Goal: Task Accomplishment & Management: Manage account settings

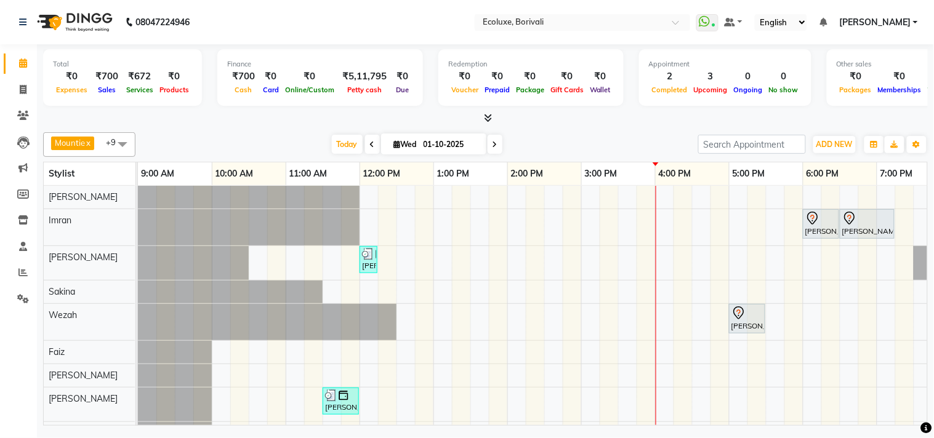
scroll to position [0, 244]
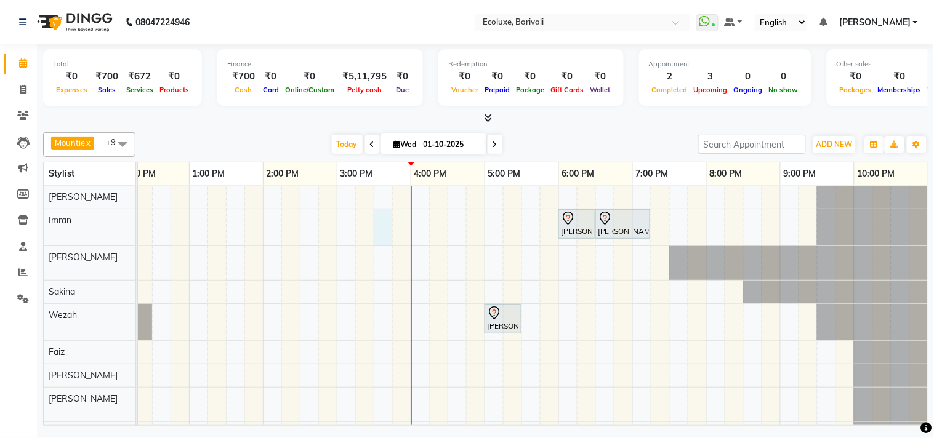
click at [375, 228] on div "[PERSON_NAME], TK02, 06:00 PM-06:30 PM, Luxury Hairwash Medium [PERSON_NAME], T…" at bounding box center [411, 327] width 1034 height 282
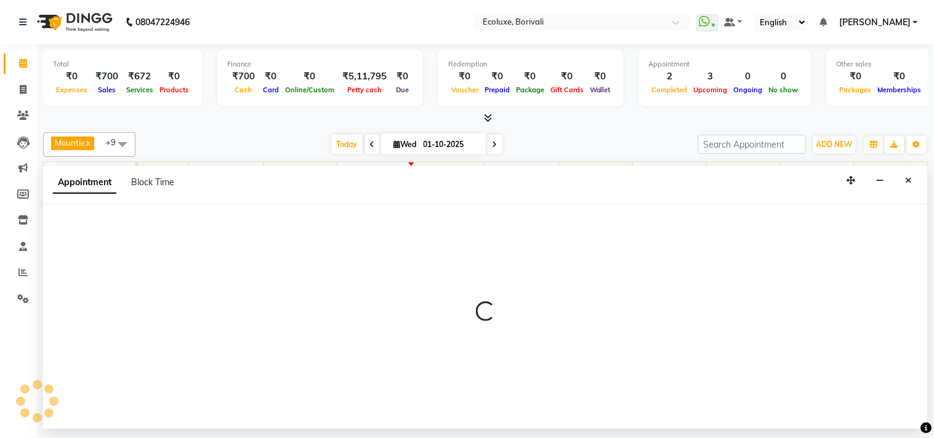
select select "35739"
select select "930"
select select "tentative"
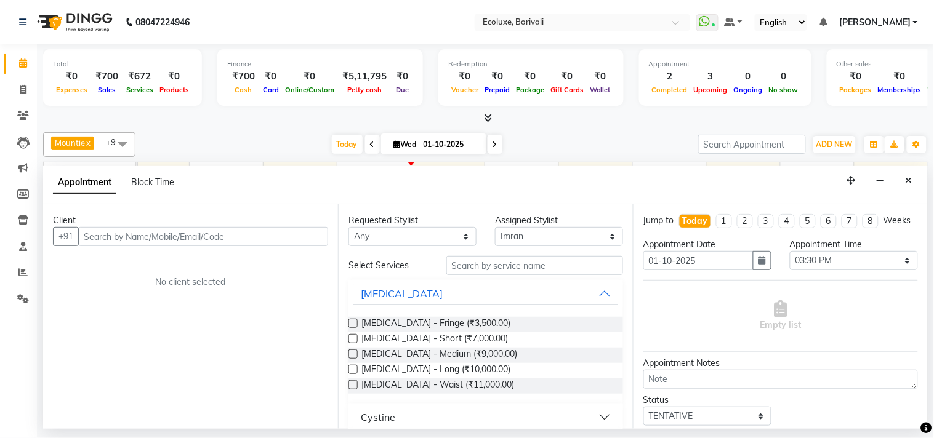
click at [236, 240] on input "text" at bounding box center [203, 236] width 250 height 19
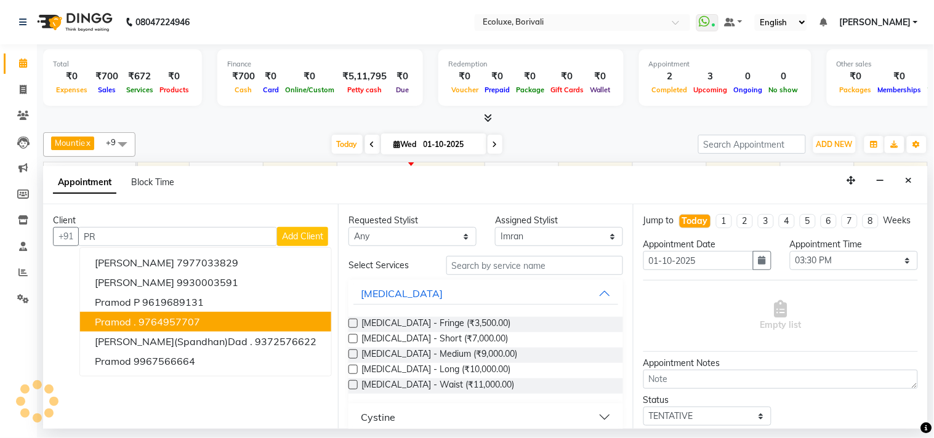
type input "P"
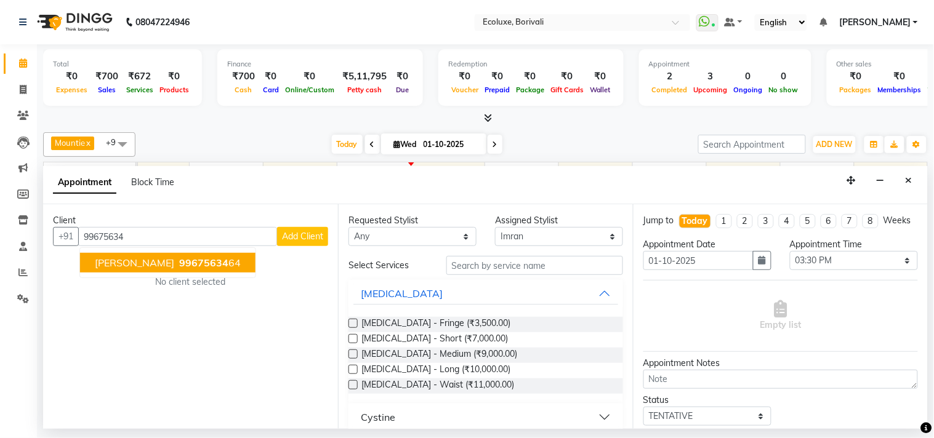
click at [157, 273] on ngb-typeahead-window "[PERSON_NAME] 99675634 64" at bounding box center [167, 262] width 177 height 31
click at [179, 262] on span "99675634" at bounding box center [203, 263] width 49 height 12
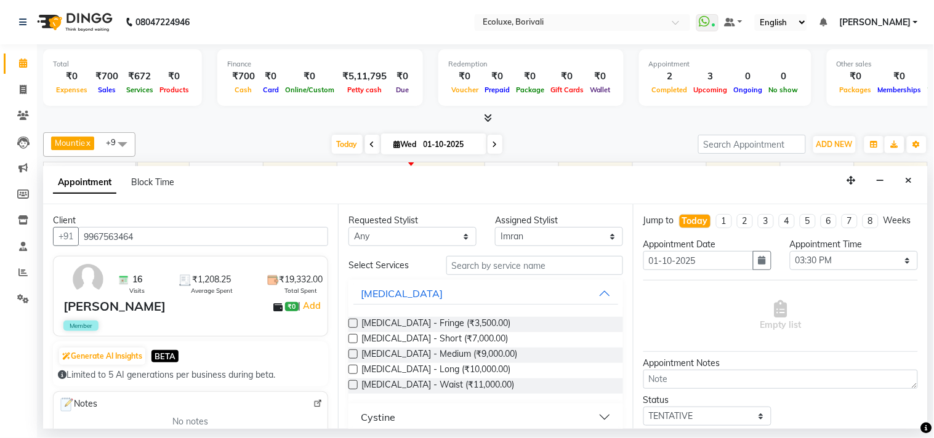
type input "9967563464"
click at [481, 274] on input "text" at bounding box center [534, 265] width 177 height 19
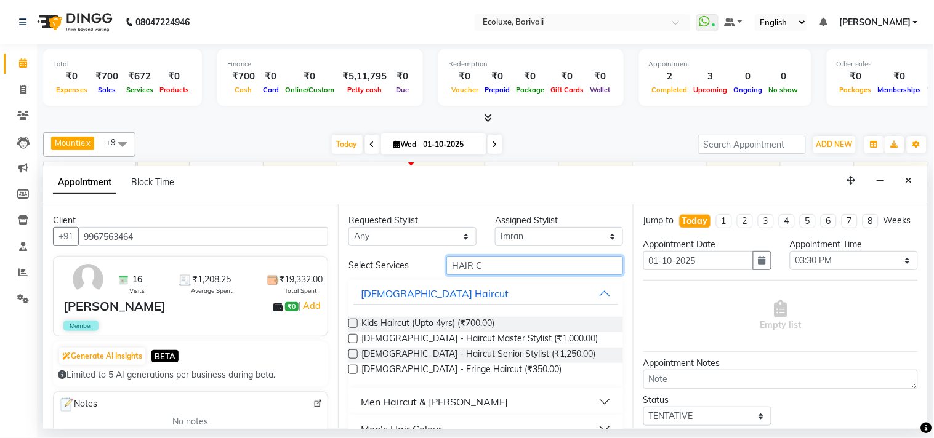
scroll to position [68, 0]
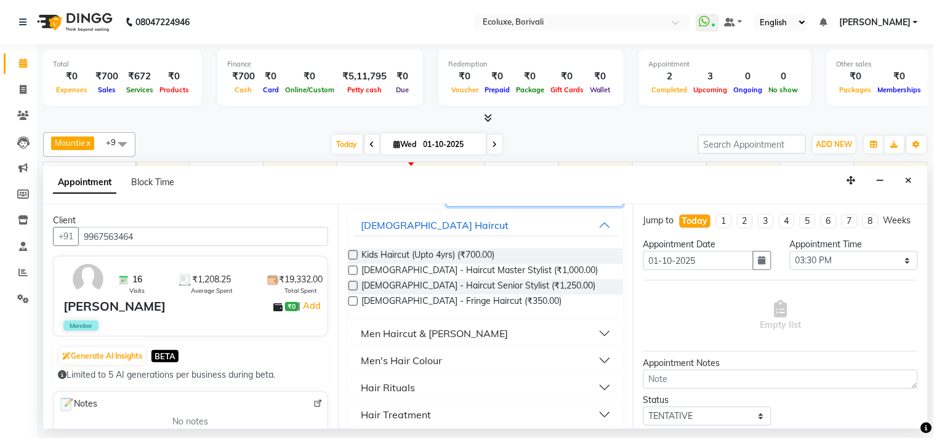
type input "HAIR C"
click at [406, 331] on div "Men Haircut & [PERSON_NAME]" at bounding box center [434, 333] width 147 height 15
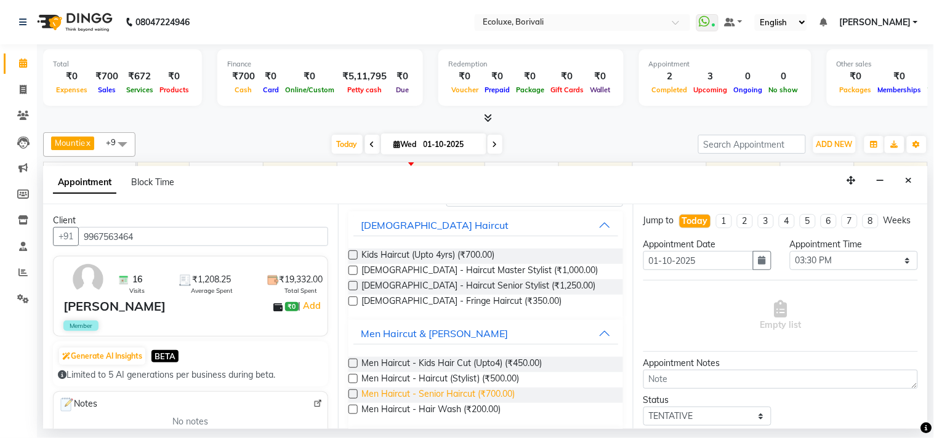
drag, startPoint x: 353, startPoint y: 392, endPoint x: 366, endPoint y: 394, distance: 12.4
click at [354, 393] on label at bounding box center [352, 394] width 9 height 9
click at [354, 393] on input "checkbox" at bounding box center [352, 395] width 8 height 8
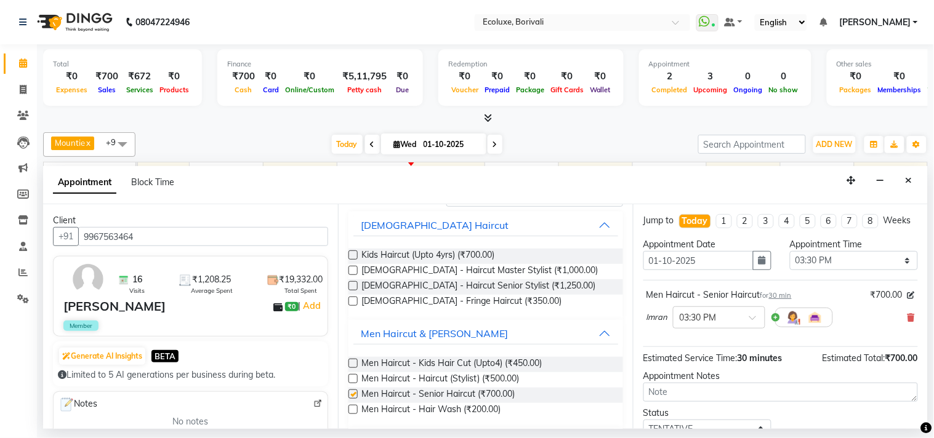
checkbox input "false"
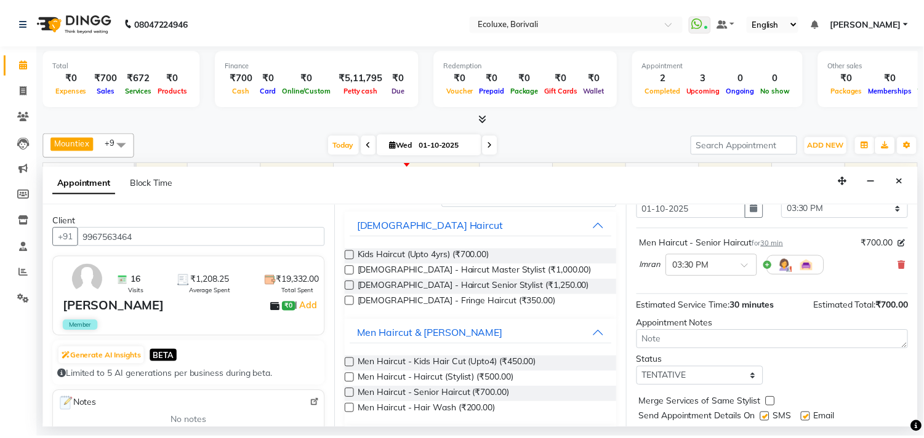
scroll to position [99, 0]
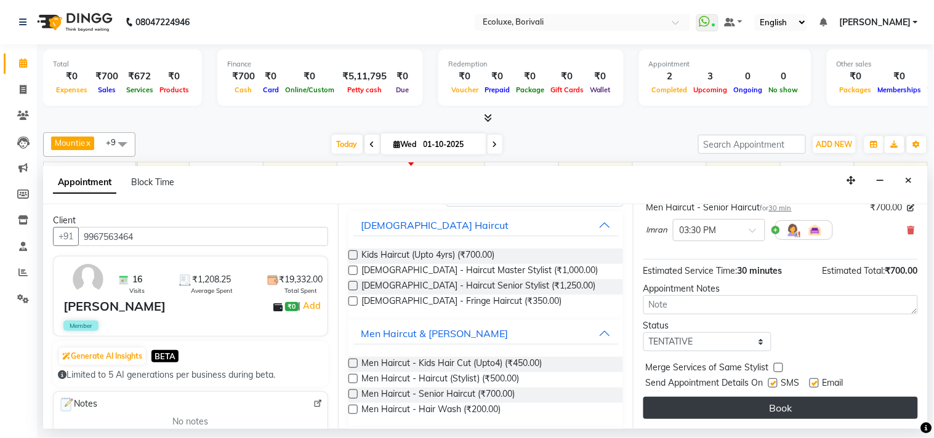
click at [720, 407] on button "Book" at bounding box center [780, 408] width 274 height 22
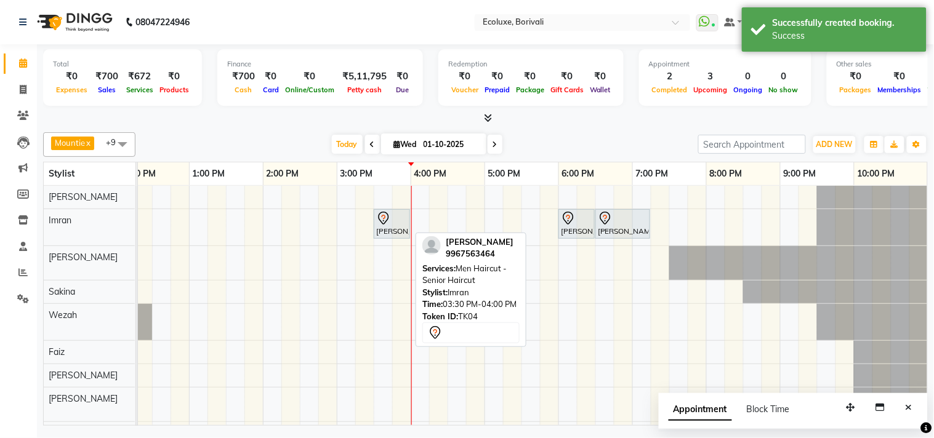
click at [388, 223] on icon at bounding box center [383, 218] width 15 height 15
click at [383, 229] on div "[PERSON_NAME], TK04, 03:30 PM-04:00 PM, Men Haircut - Senior Haircut" at bounding box center [392, 224] width 34 height 26
select select "7"
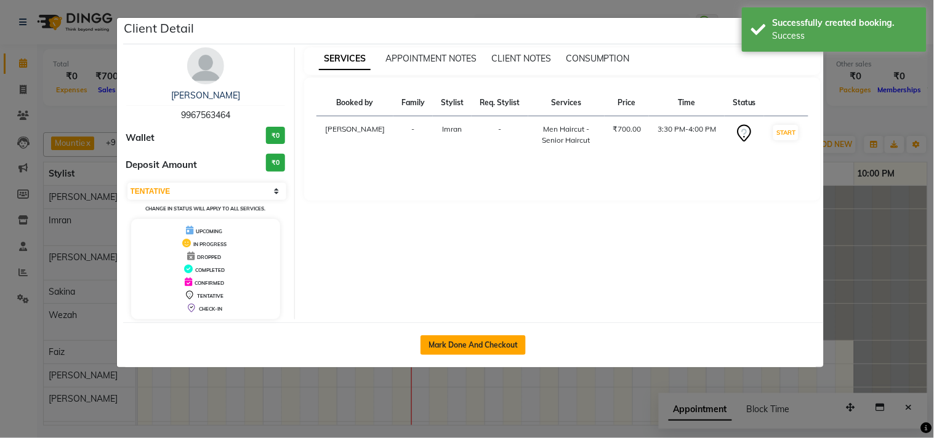
click at [471, 340] on button "Mark Done And Checkout" at bounding box center [472, 345] width 105 height 20
select select "5386"
select select "service"
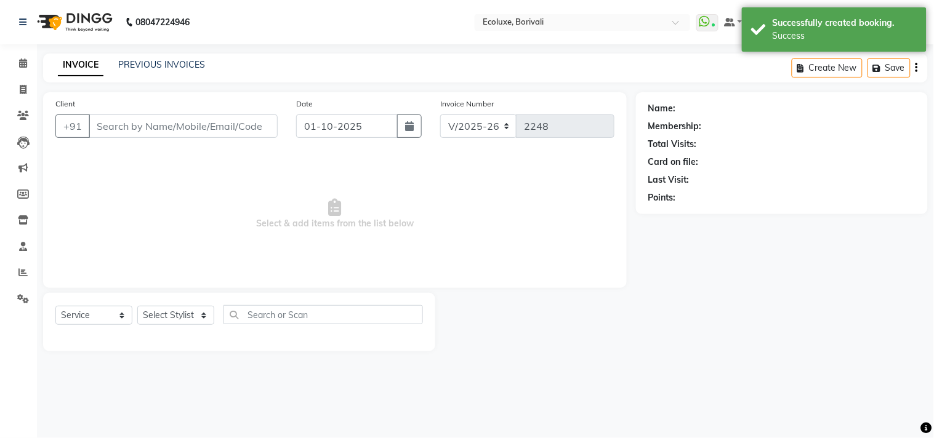
type input "9967563464"
select select "35739"
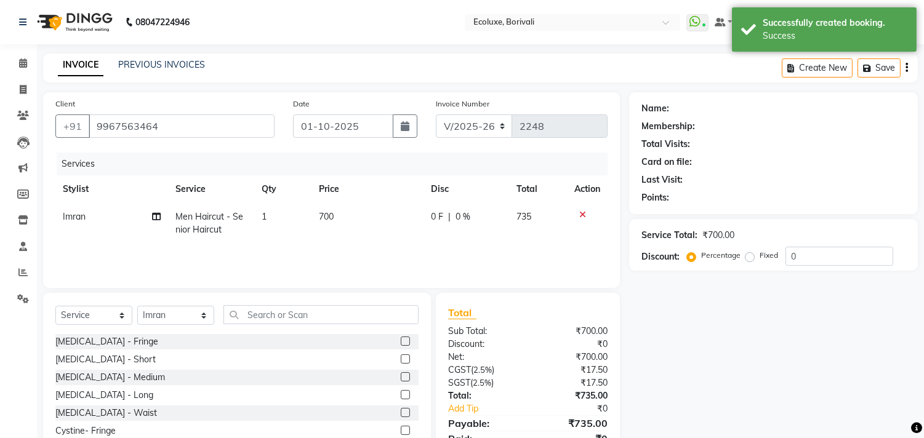
select select "1: Object"
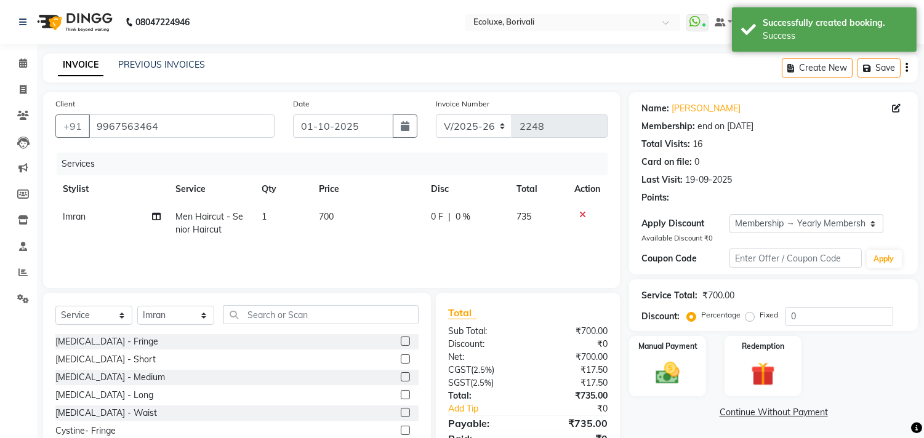
type input "20"
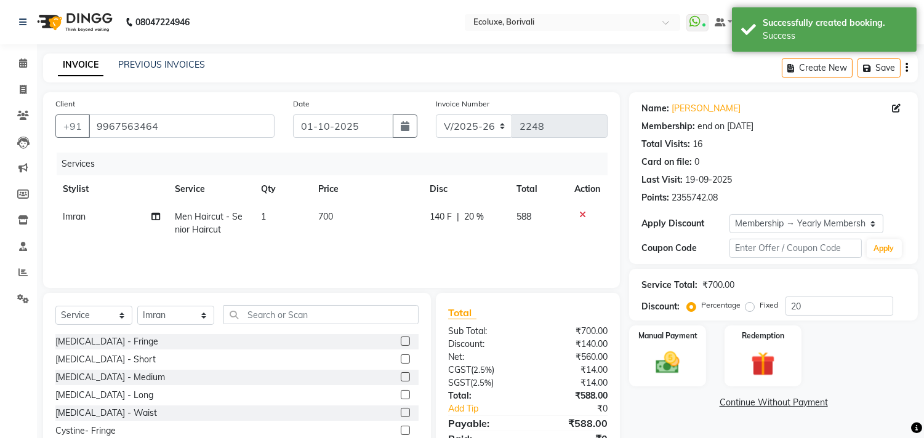
click at [908, 69] on div "Create New Save" at bounding box center [850, 68] width 136 height 29
click at [907, 68] on icon "button" at bounding box center [906, 68] width 2 height 1
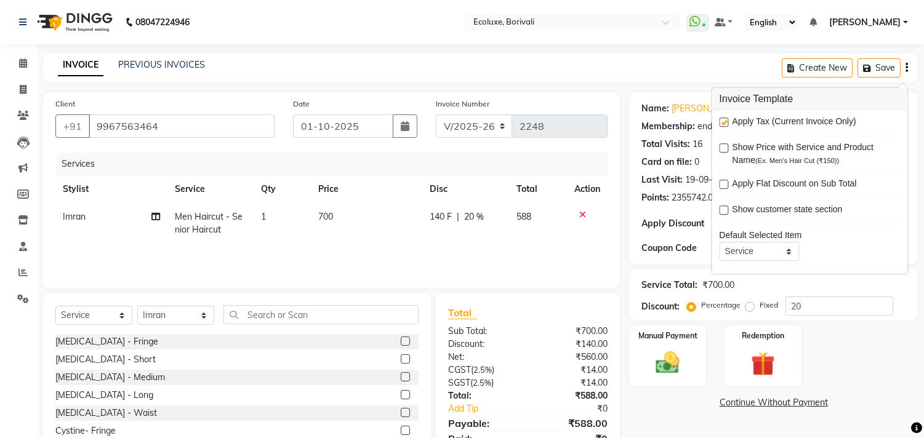
drag, startPoint x: 723, startPoint y: 122, endPoint x: 728, endPoint y: 166, distance: 44.6
click at [723, 123] on label at bounding box center [723, 122] width 9 height 9
click at [723, 123] on input "checkbox" at bounding box center [723, 123] width 8 height 8
checkbox input "false"
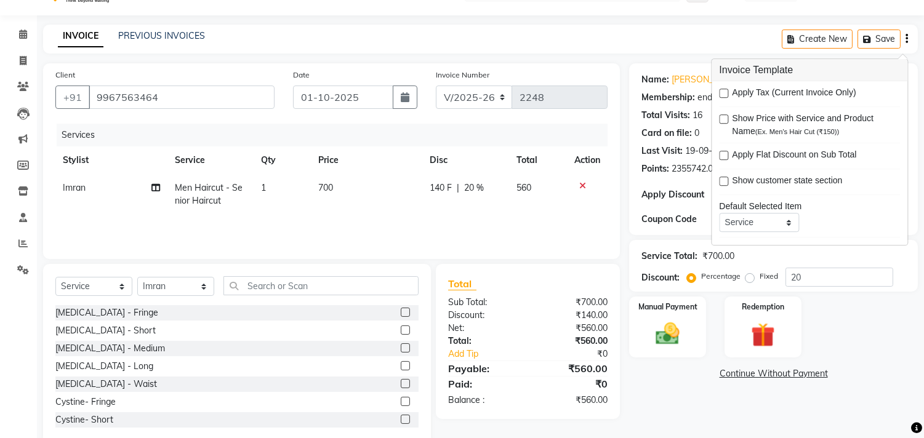
scroll to position [54, 0]
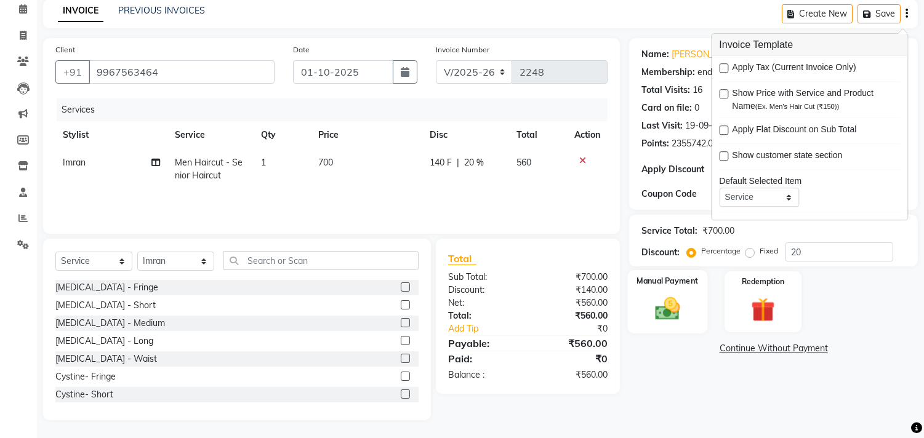
click at [688, 306] on div "Manual Payment" at bounding box center [668, 301] width 80 height 63
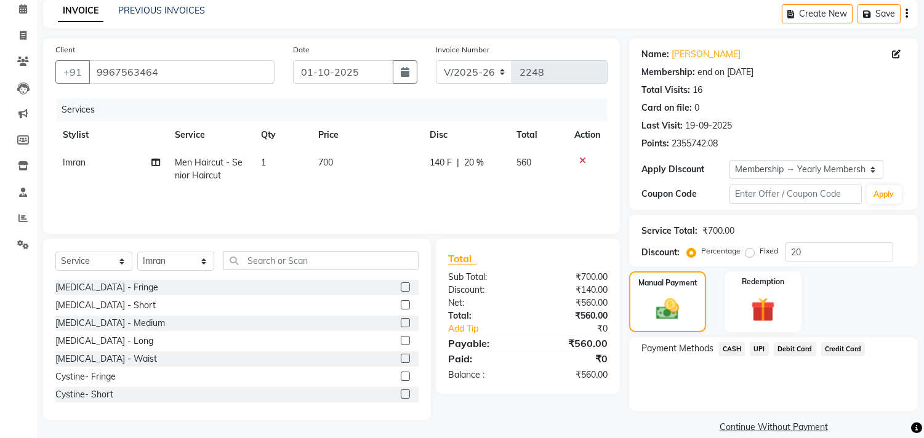
click at [760, 346] on span "UPI" at bounding box center [759, 349] width 19 height 14
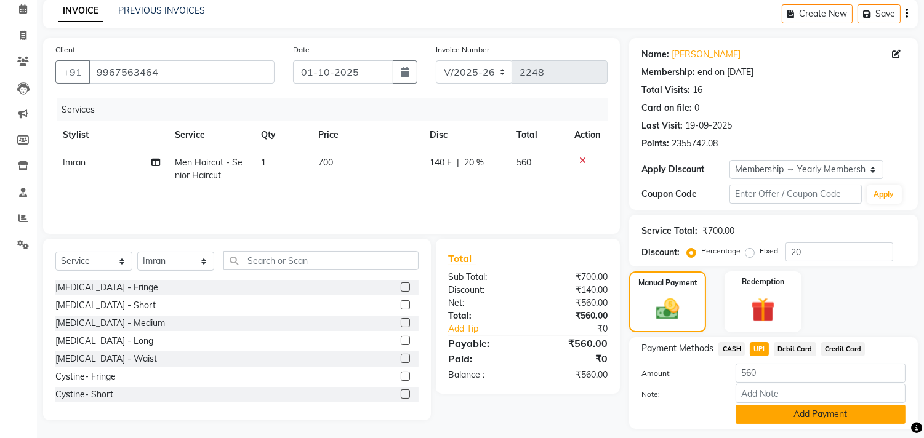
click at [780, 415] on button "Add Payment" at bounding box center [820, 414] width 170 height 19
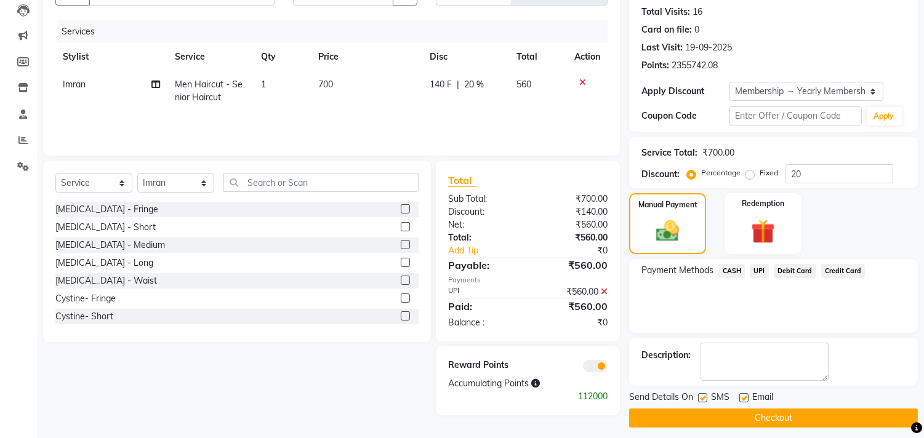
scroll to position [140, 0]
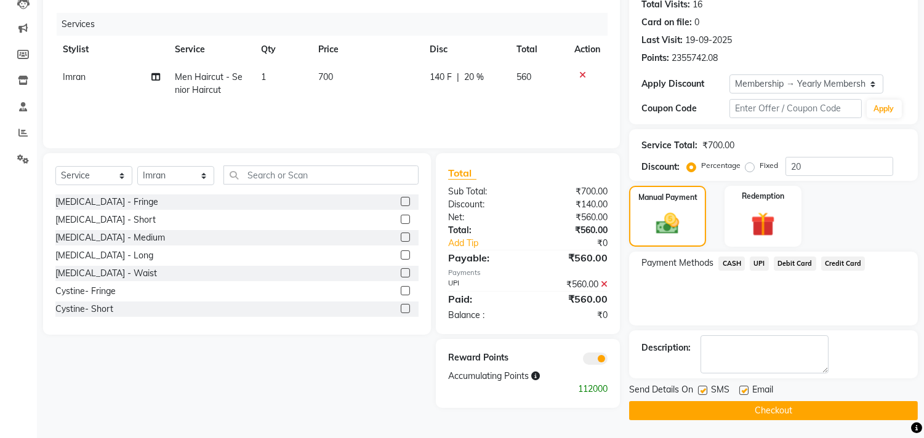
click at [779, 410] on button "Checkout" at bounding box center [773, 410] width 289 height 19
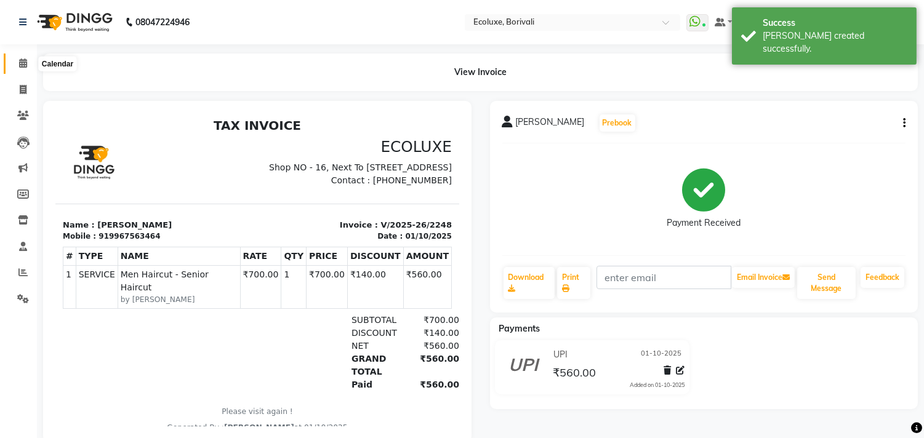
click at [23, 65] on icon at bounding box center [23, 62] width 8 height 9
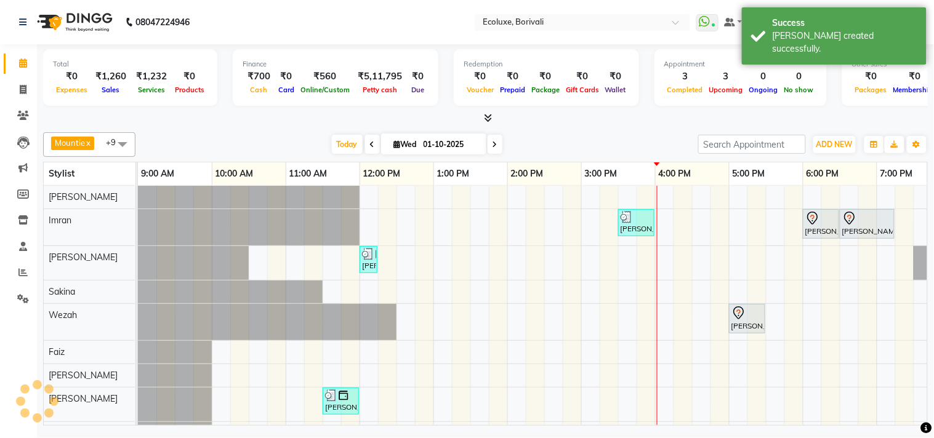
scroll to position [4, 0]
